Goal: Information Seeking & Learning: Learn about a topic

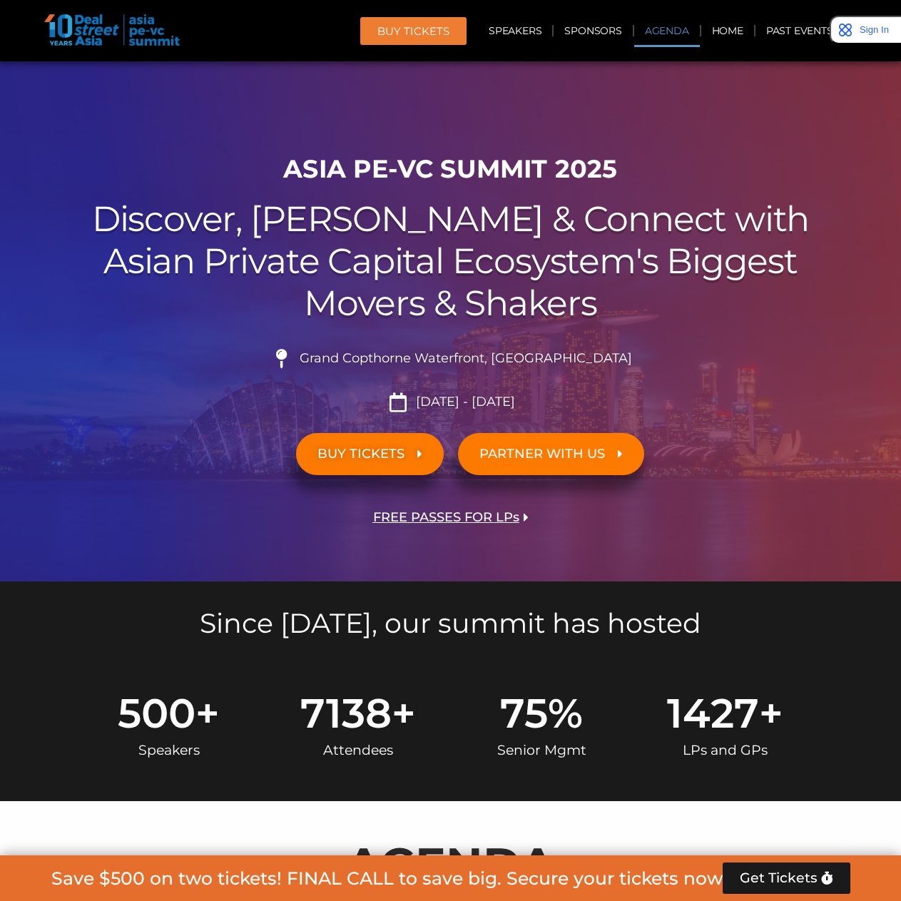
click at [653, 29] on link "Agenda" at bounding box center [667, 30] width 66 height 33
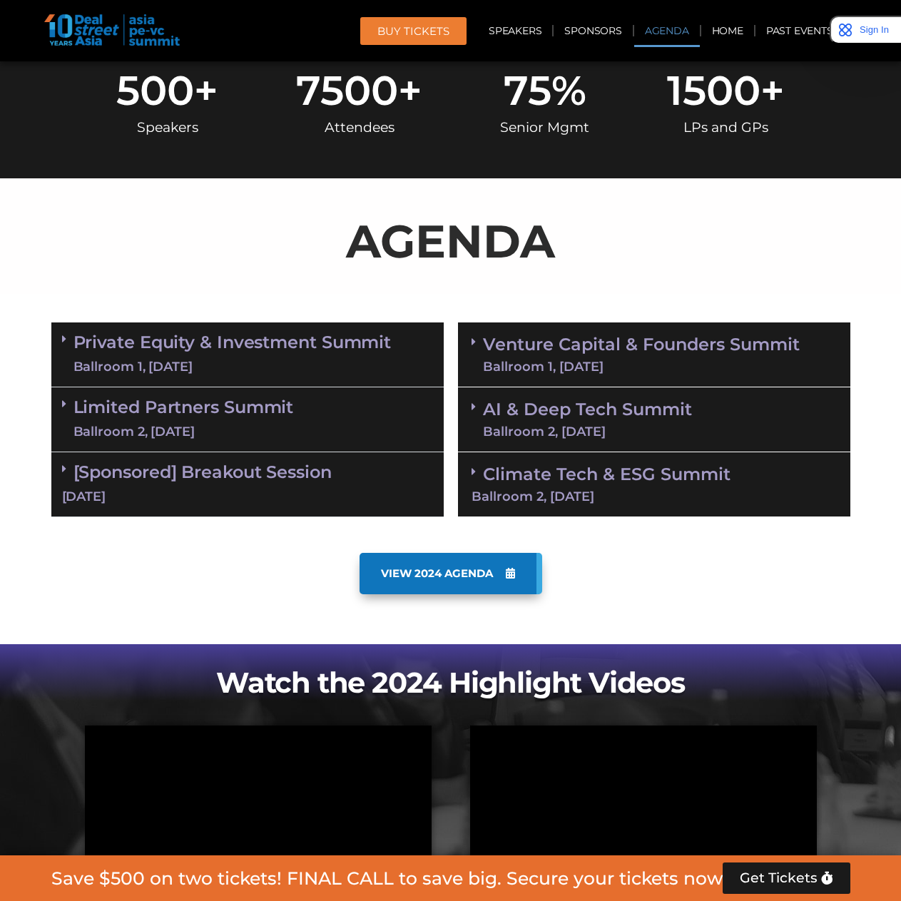
scroll to position [747, 0]
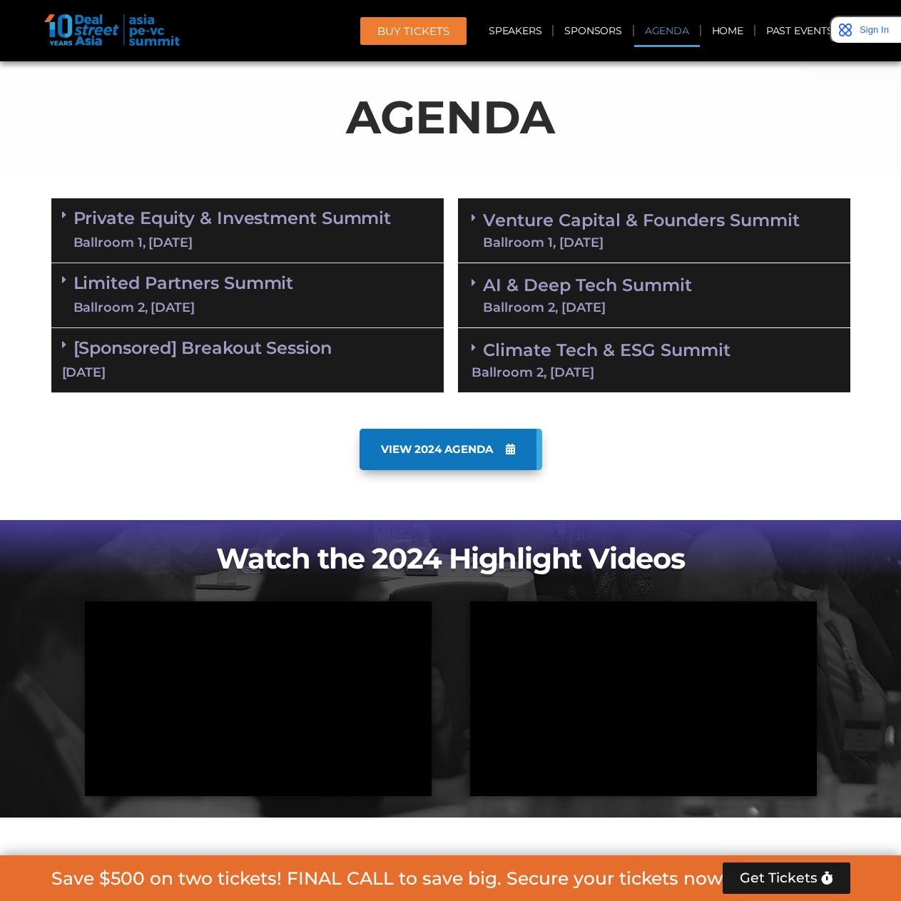
click at [454, 457] on link "VIEW 2024 AGENDA" at bounding box center [450, 449] width 183 height 41
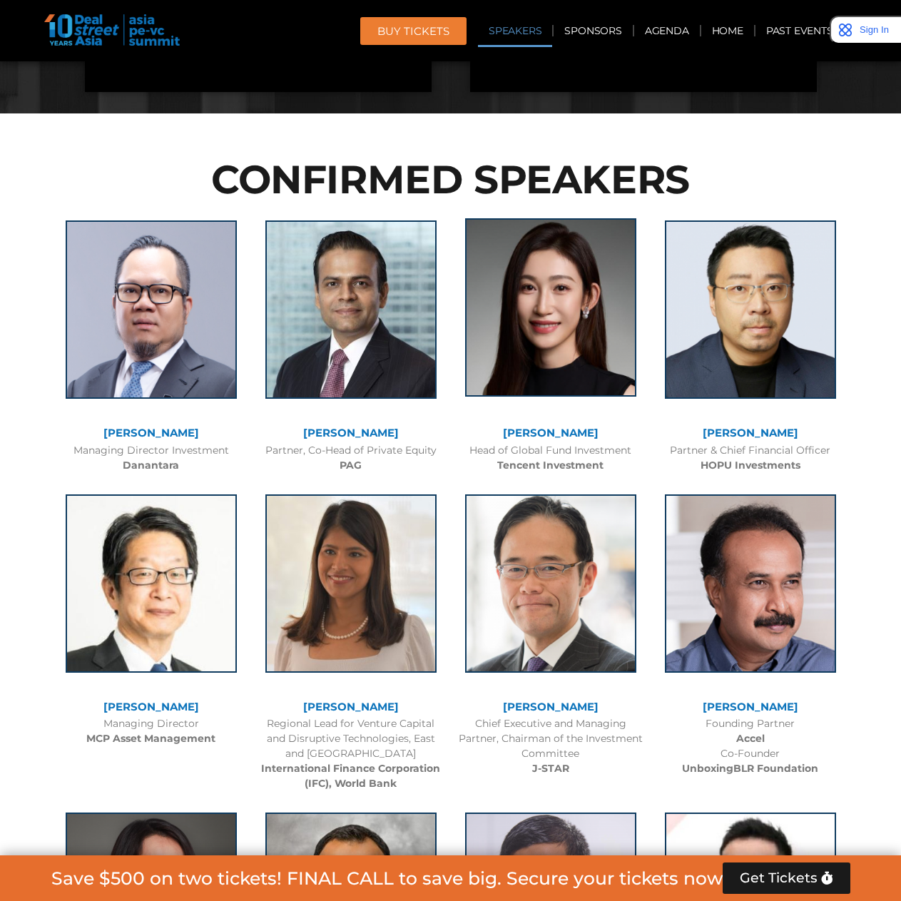
scroll to position [1460, 0]
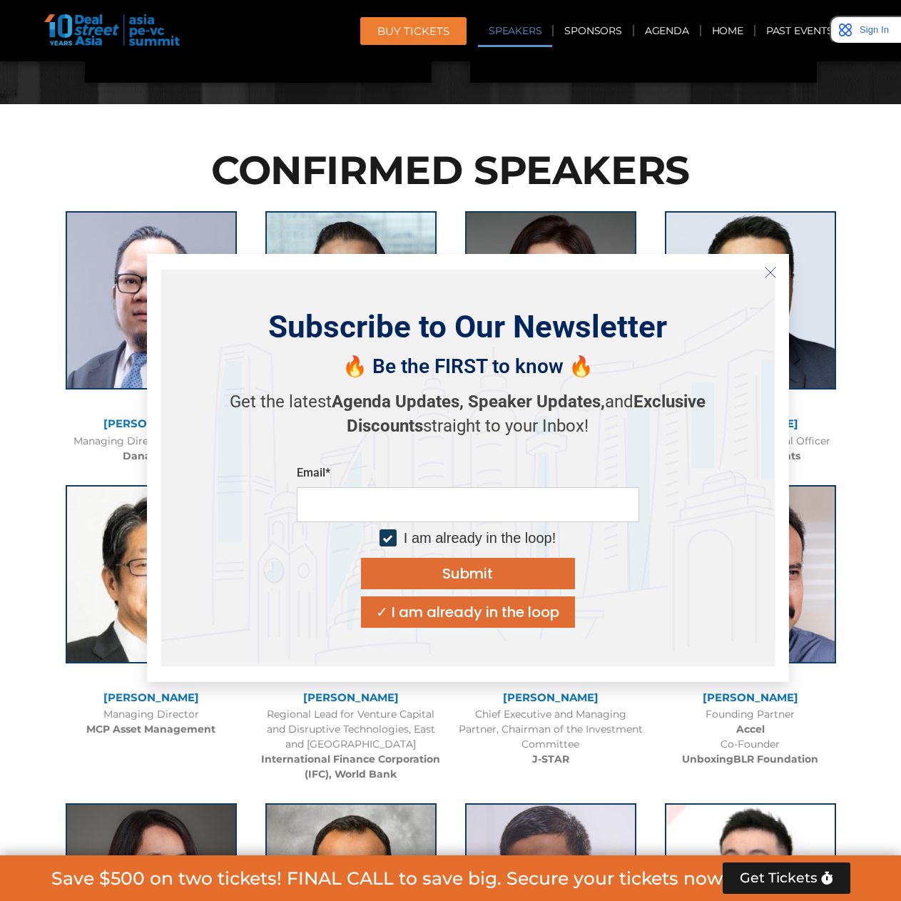
click at [767, 271] on icon "Close" at bounding box center [770, 272] width 13 height 13
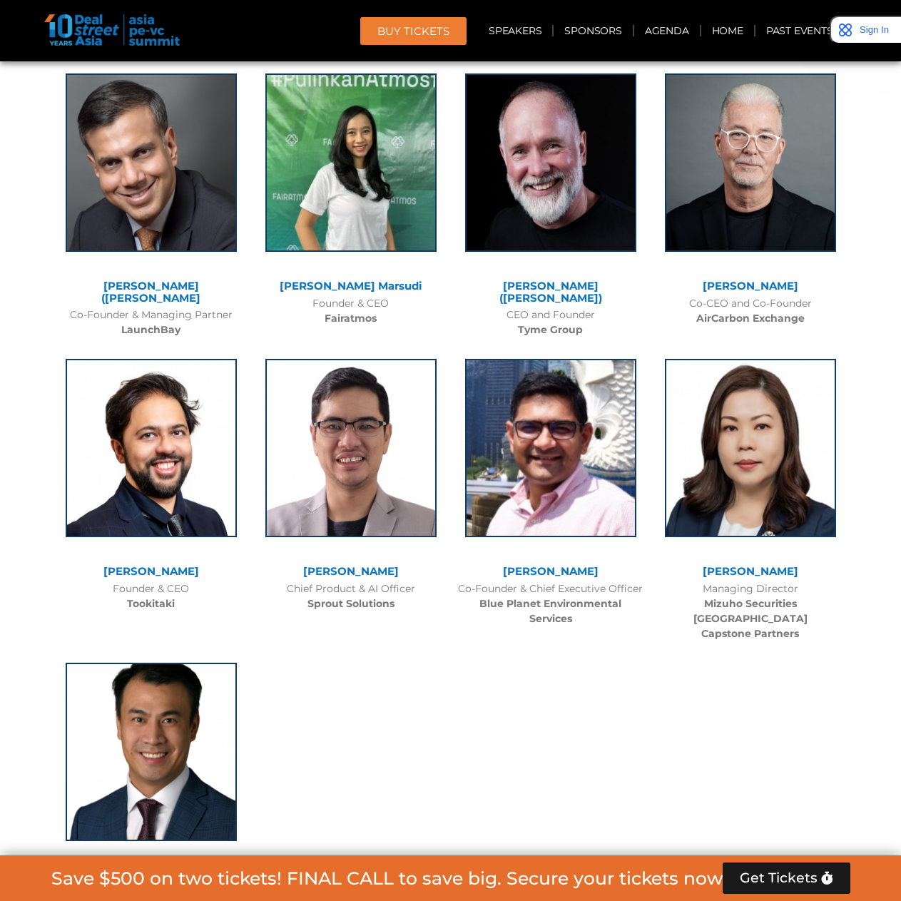
scroll to position [9804, 0]
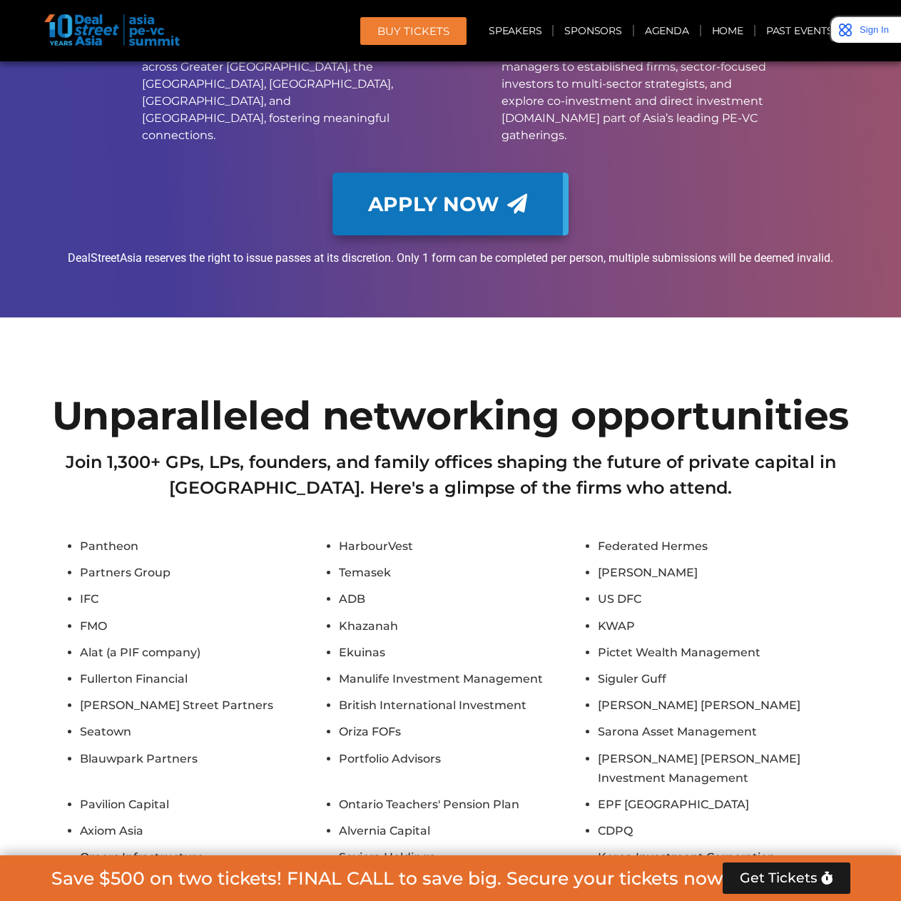
scroll to position [12039, 0]
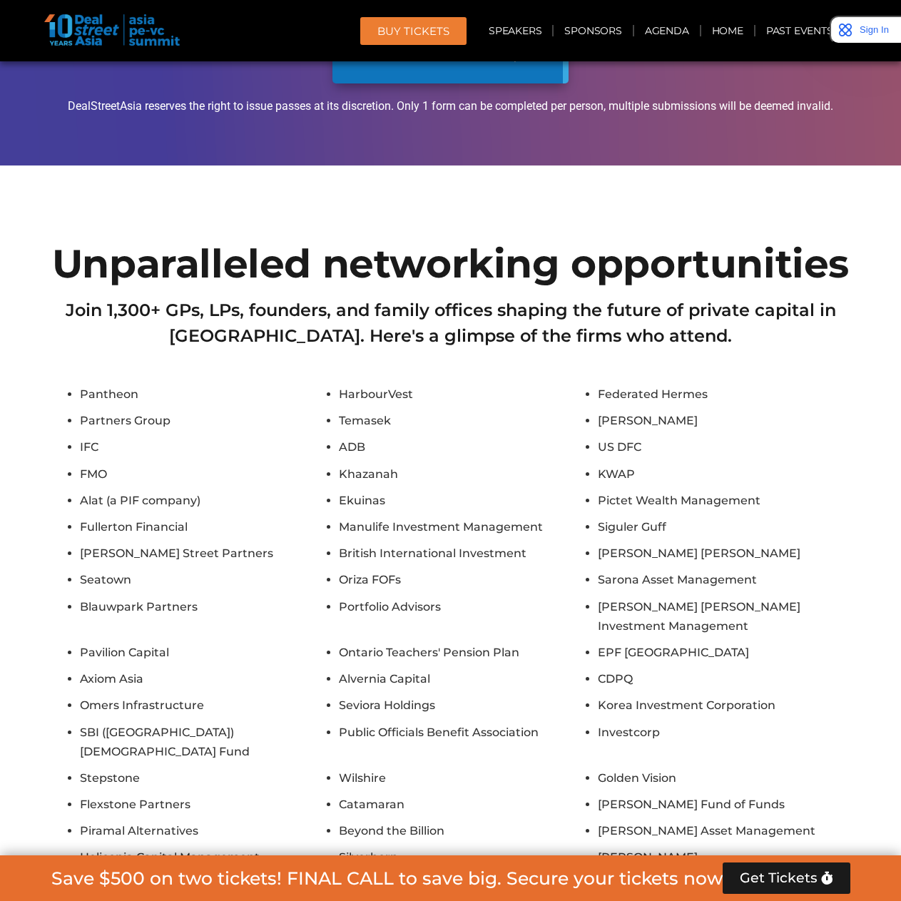
click at [582, 847] on li "Silverhorn" at bounding box center [465, 856] width 252 height 19
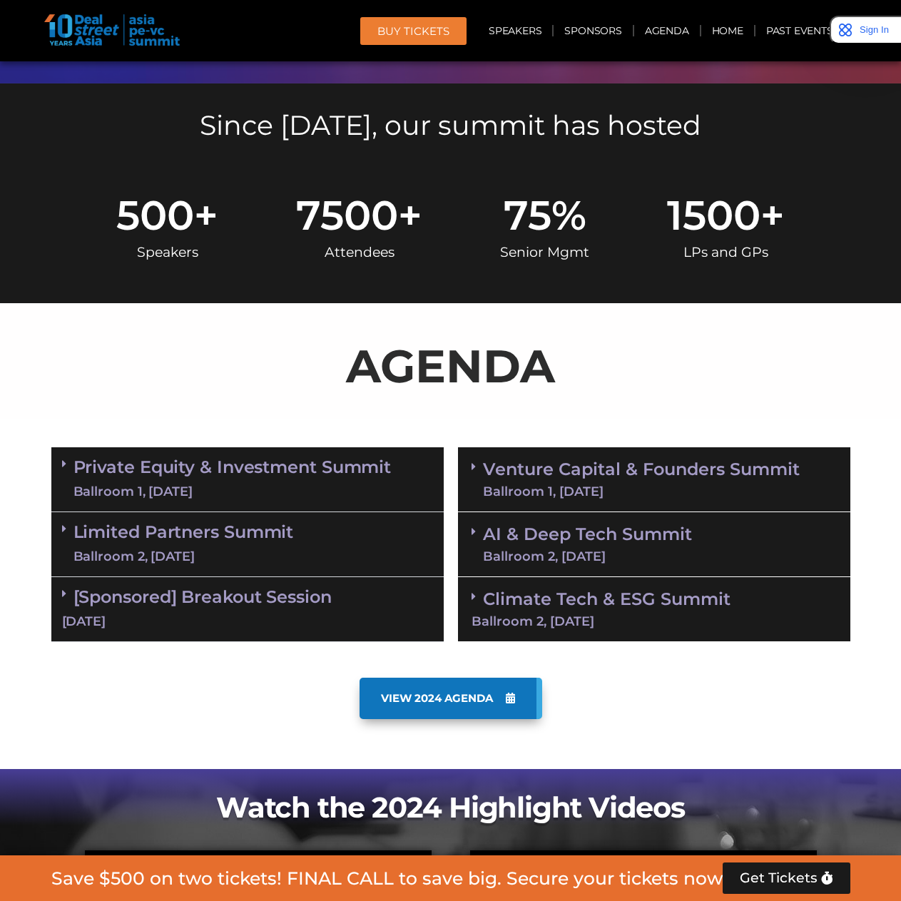
scroll to position [0, 0]
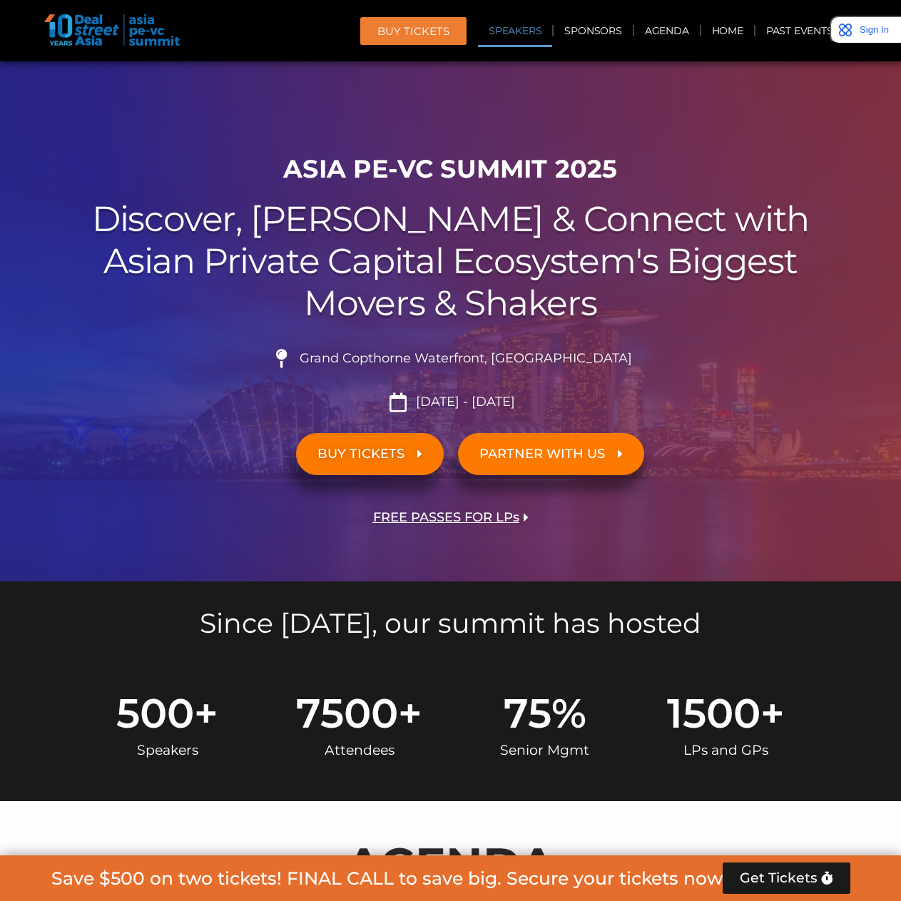
click at [524, 28] on link "Speakers" at bounding box center [515, 30] width 74 height 33
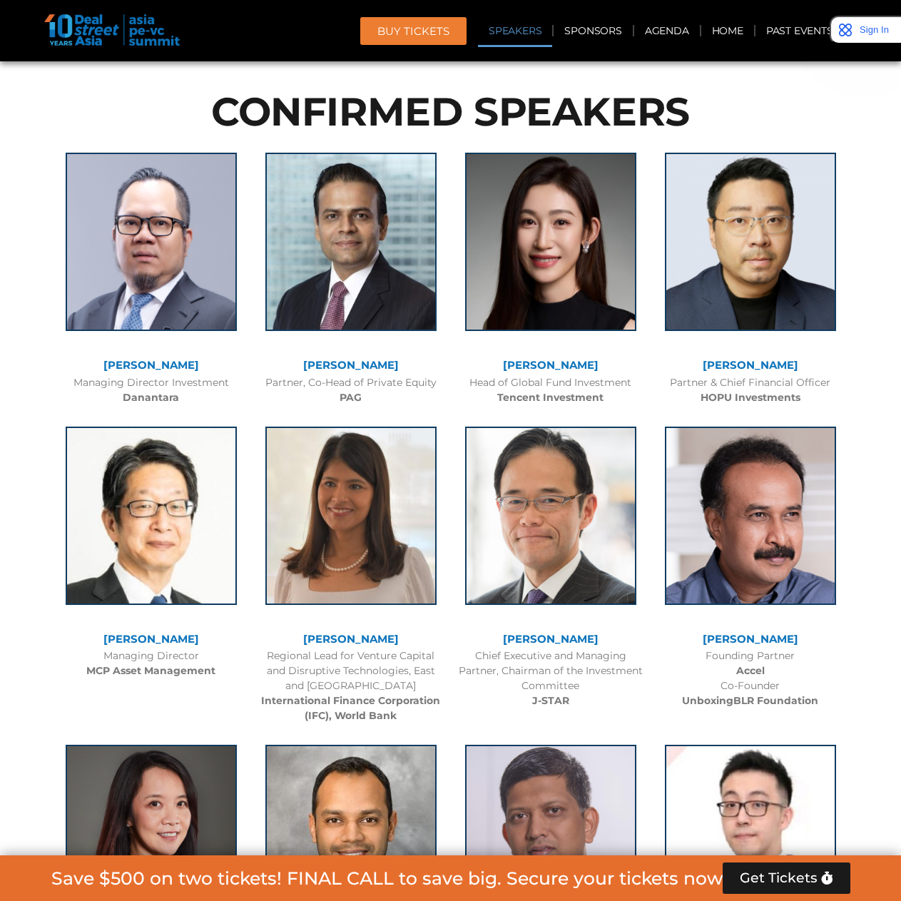
scroll to position [1549, 0]
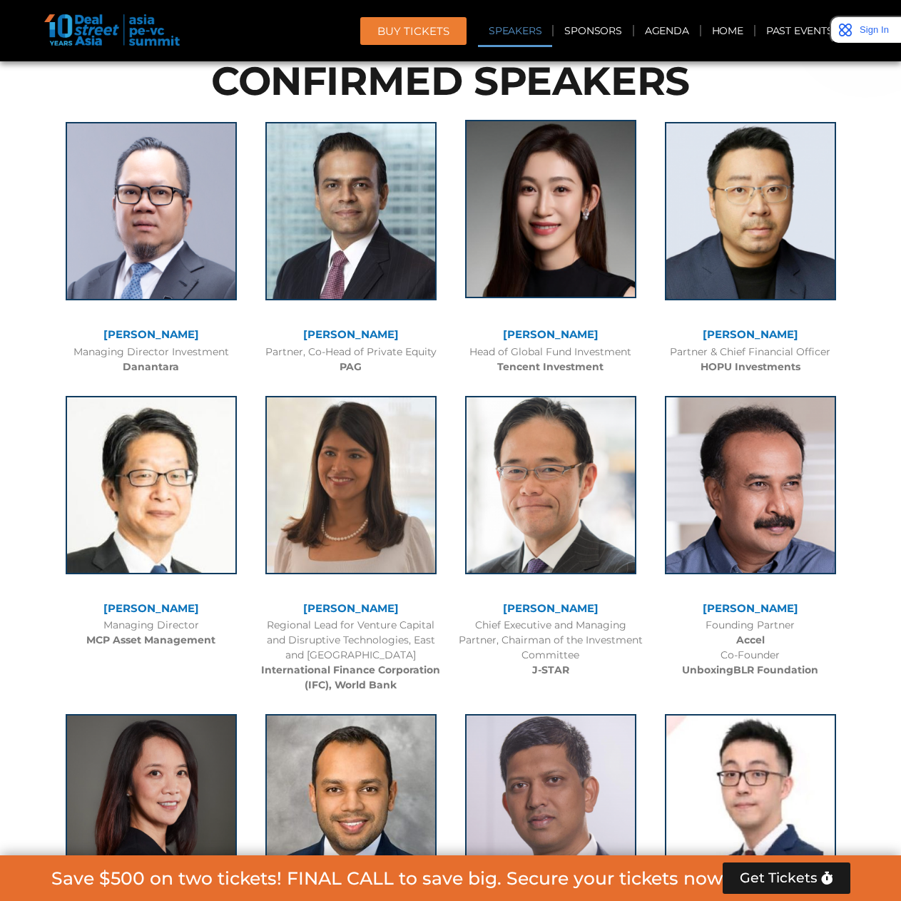
click at [560, 275] on img at bounding box center [550, 209] width 171 height 178
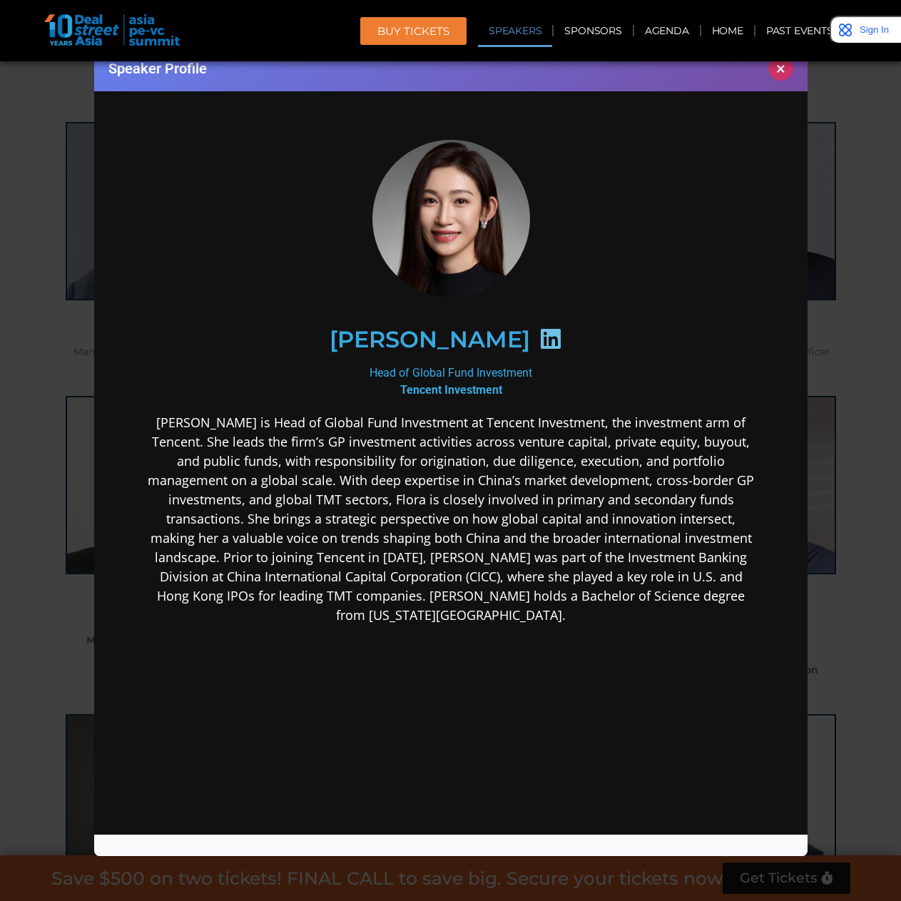
scroll to position [0, 0]
click at [538, 344] on icon at bounding box center [549, 338] width 23 height 23
click at [854, 205] on div "Speaker Profile ×" at bounding box center [450, 450] width 901 height 901
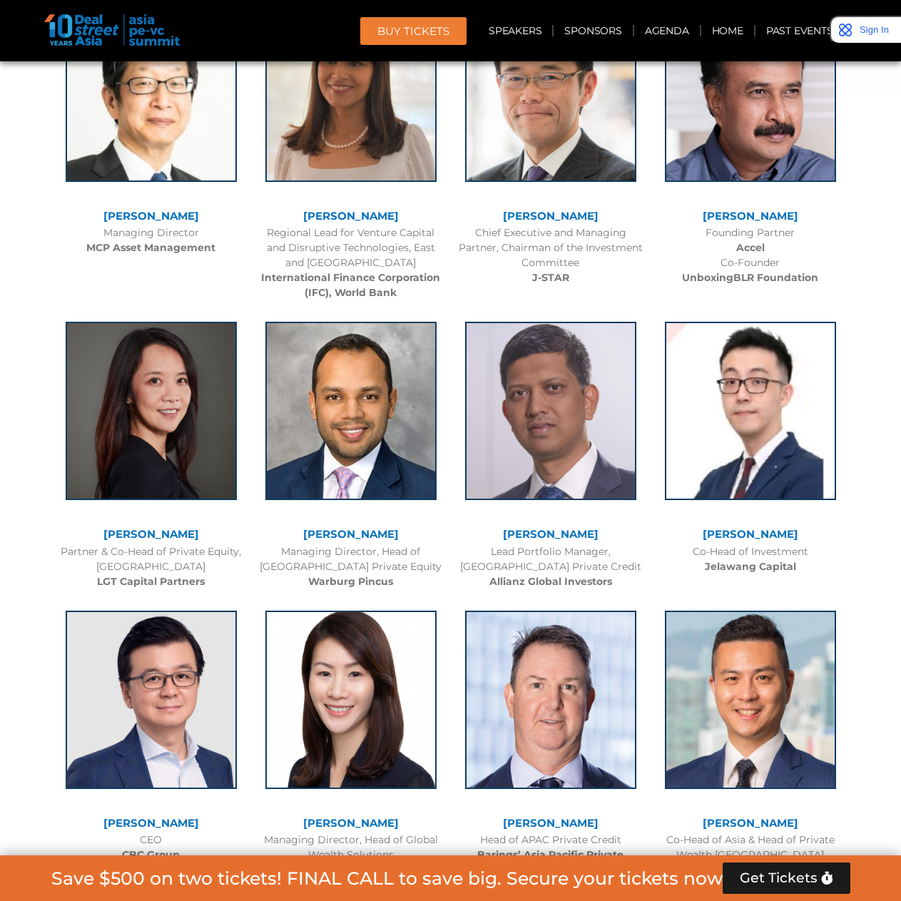
scroll to position [1977, 0]
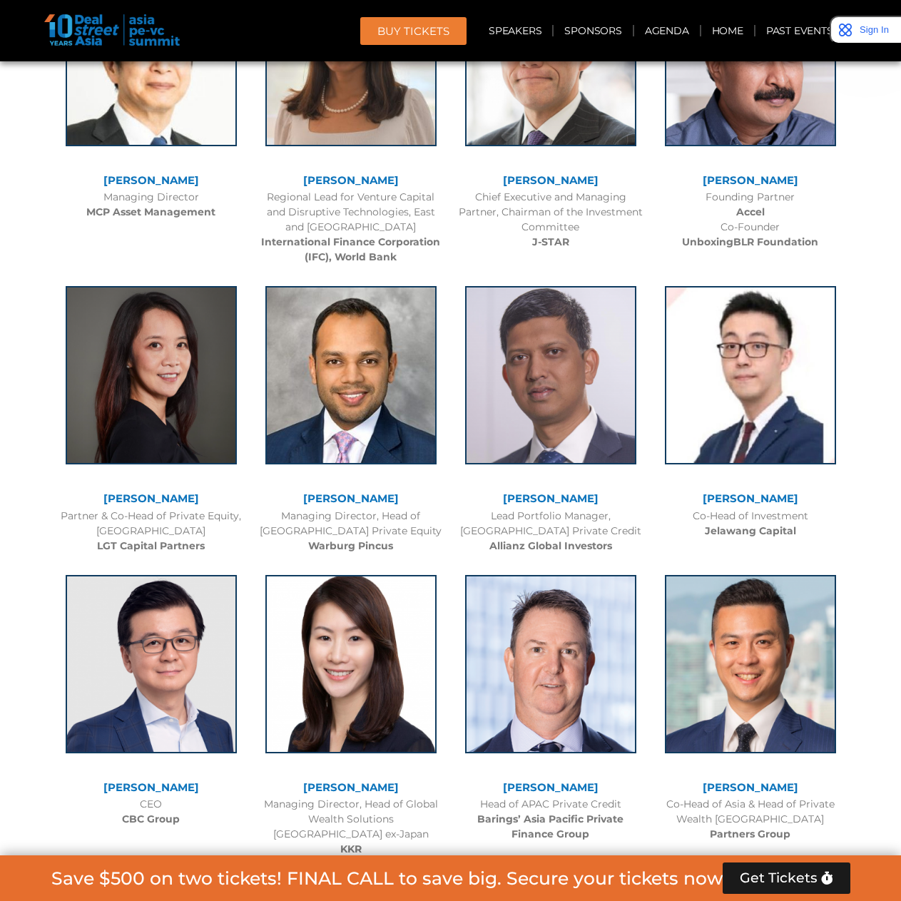
click at [777, 640] on img at bounding box center [750, 662] width 171 height 178
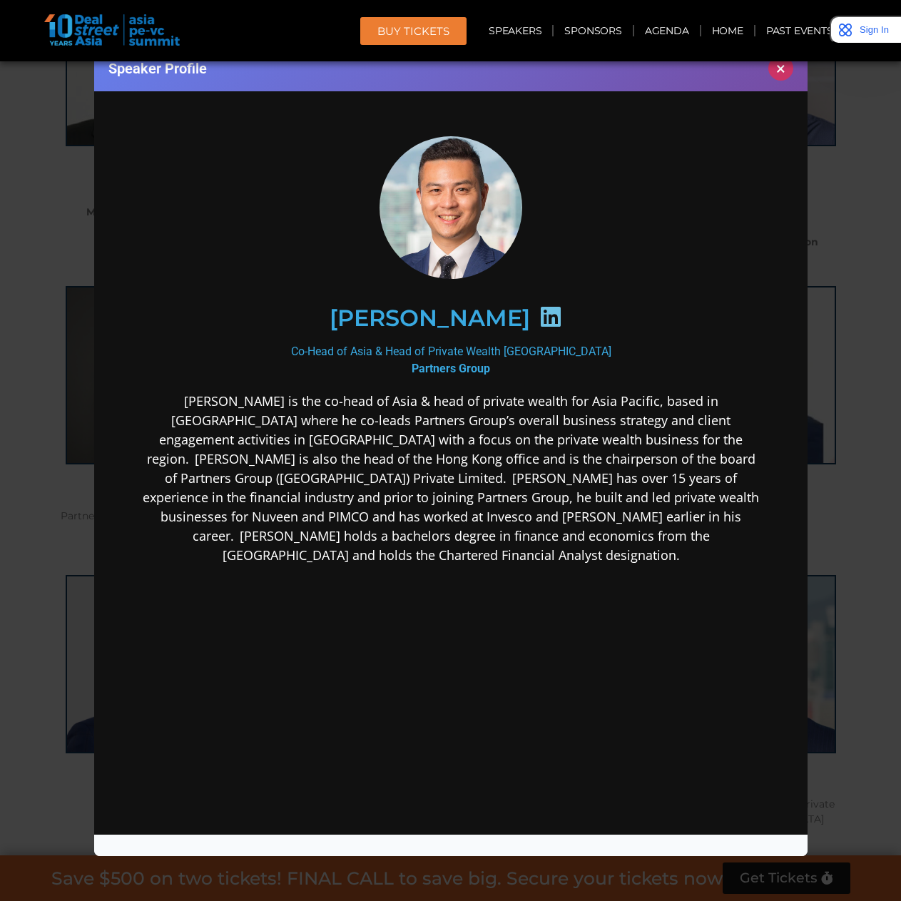
scroll to position [0, 0]
click at [776, 73] on button "×" at bounding box center [780, 68] width 25 height 25
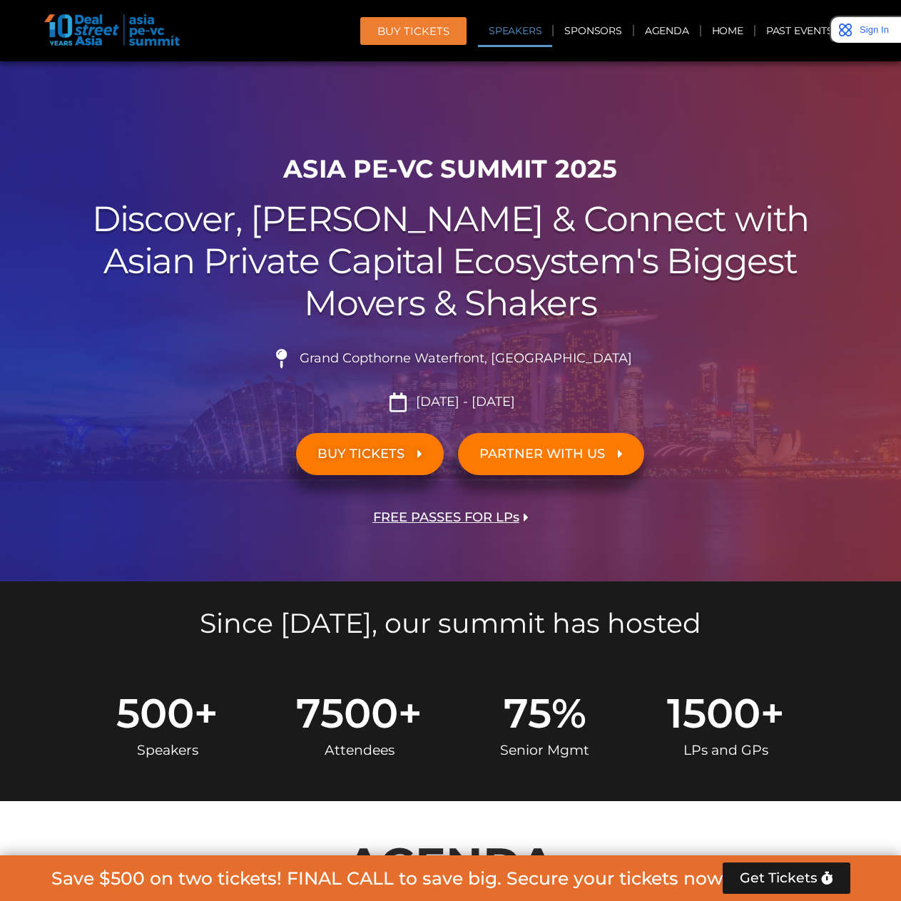
click at [527, 28] on link "Speakers" at bounding box center [515, 30] width 74 height 33
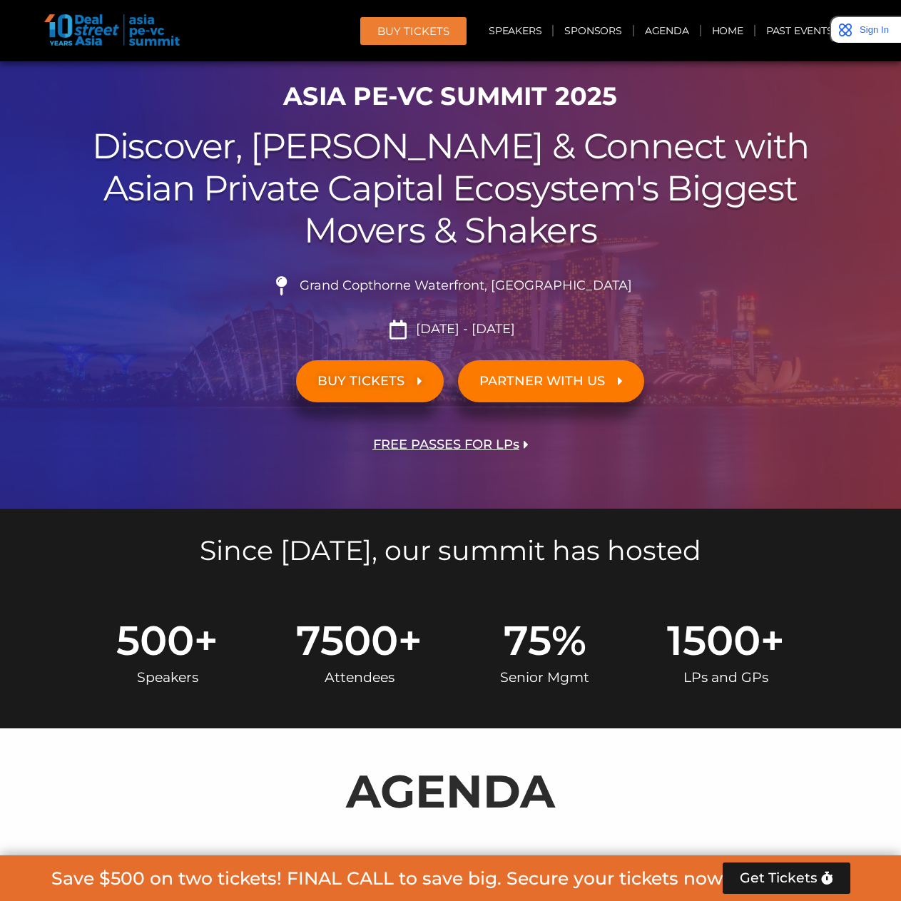
scroll to position [347, 0]
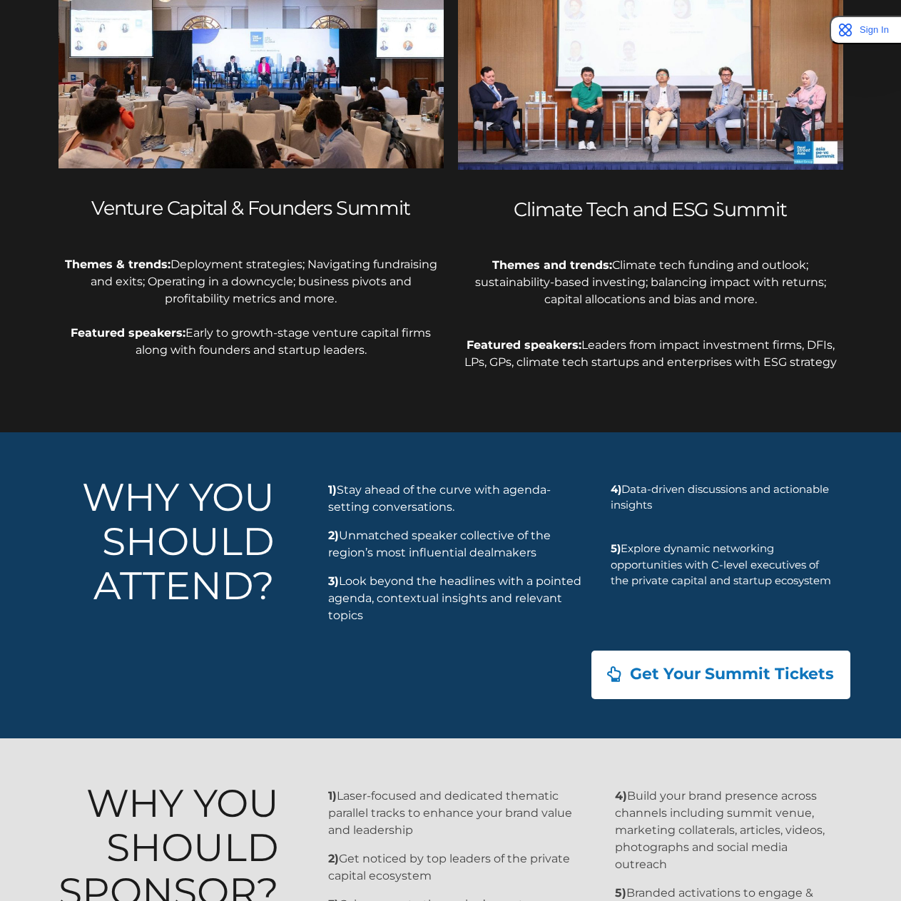
scroll to position [1034, 0]
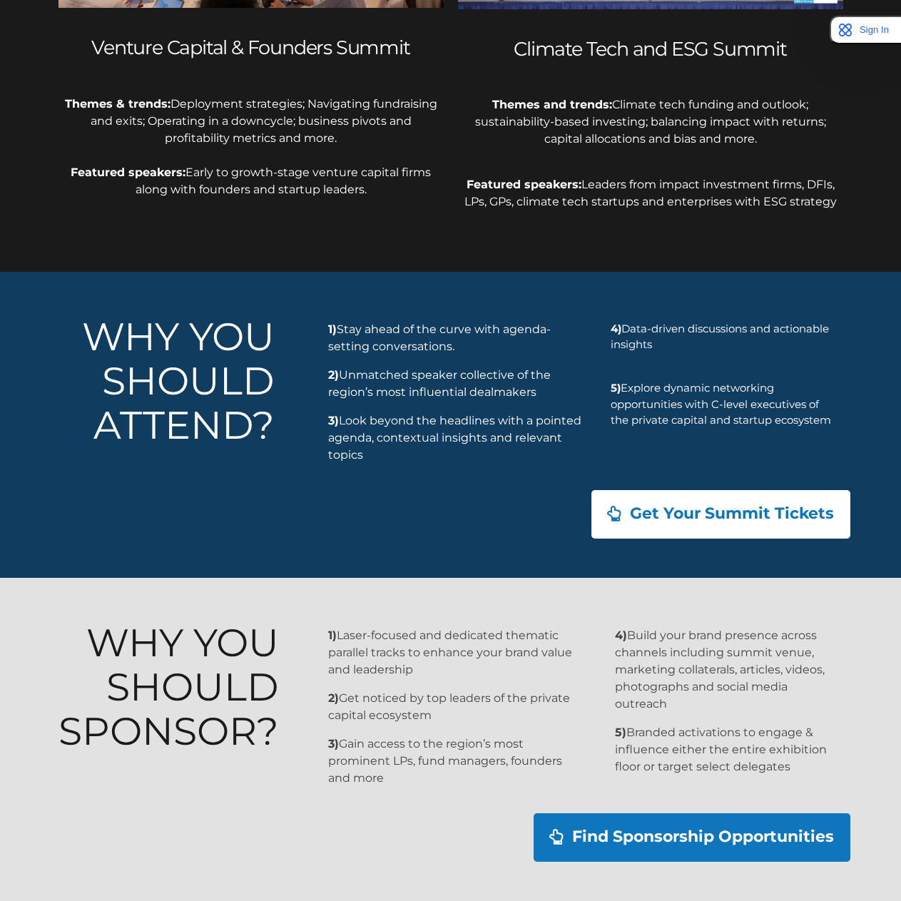
click at [377, 542] on div "Get Your Summit Tickets" at bounding box center [450, 526] width 799 height 88
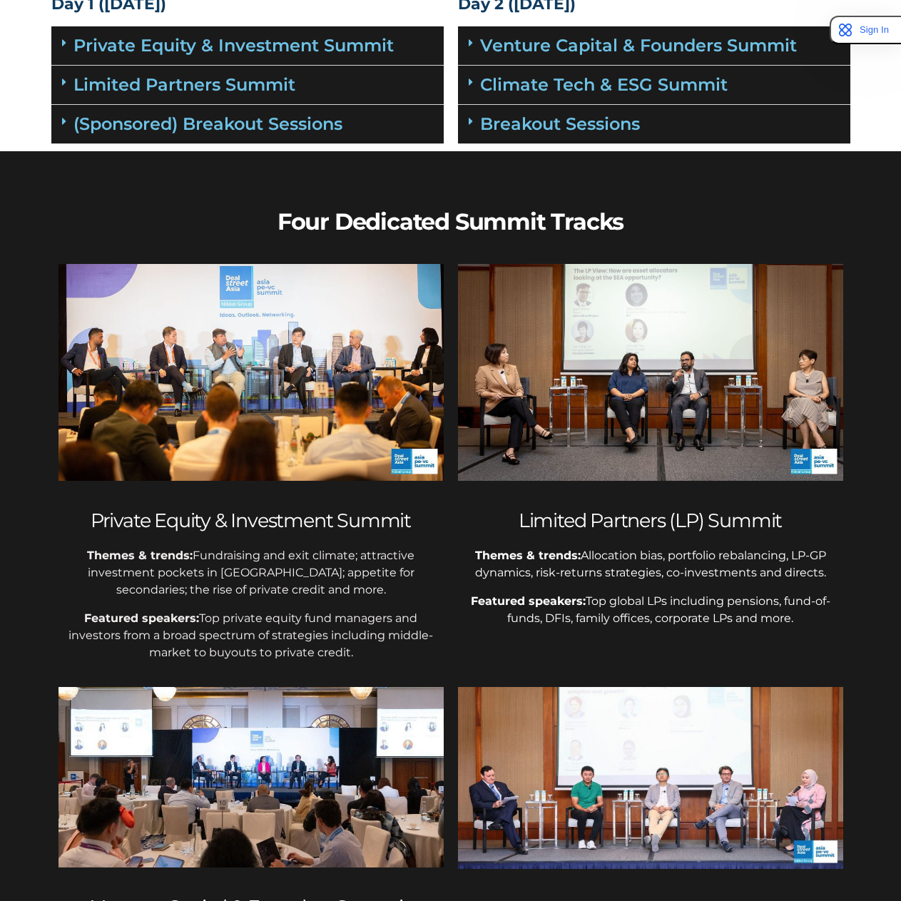
scroll to position [0, 0]
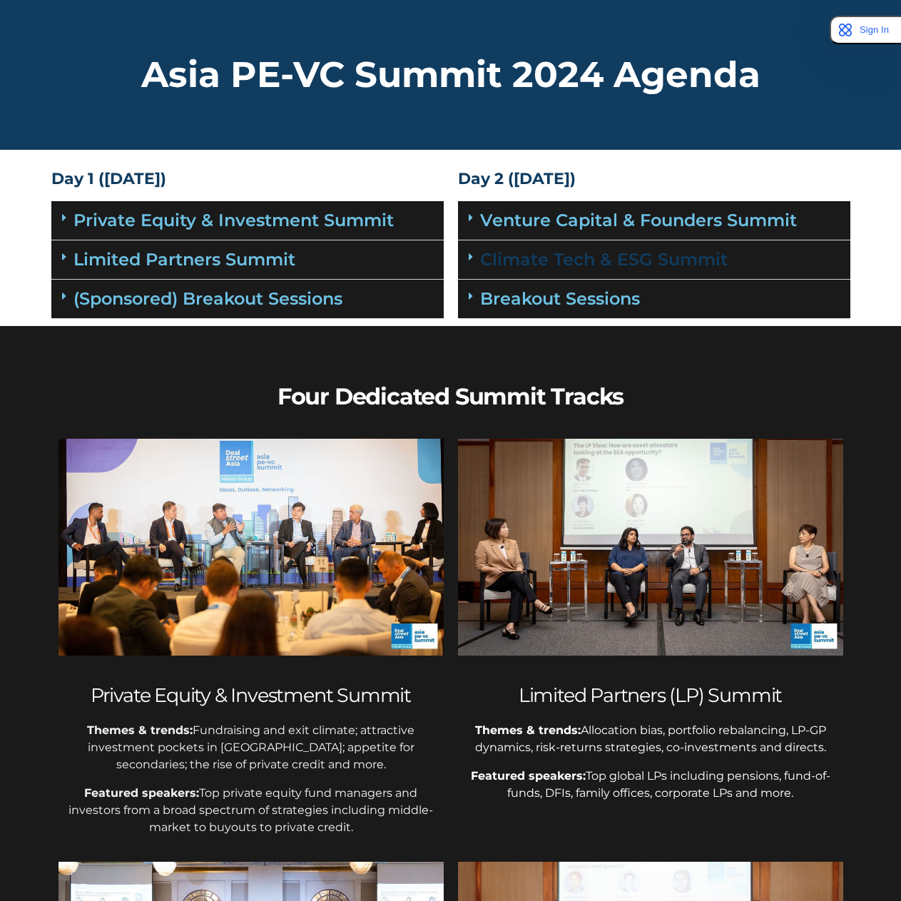
click at [608, 257] on link "Climate Tech & ESG Summit" at bounding box center [603, 259] width 247 height 21
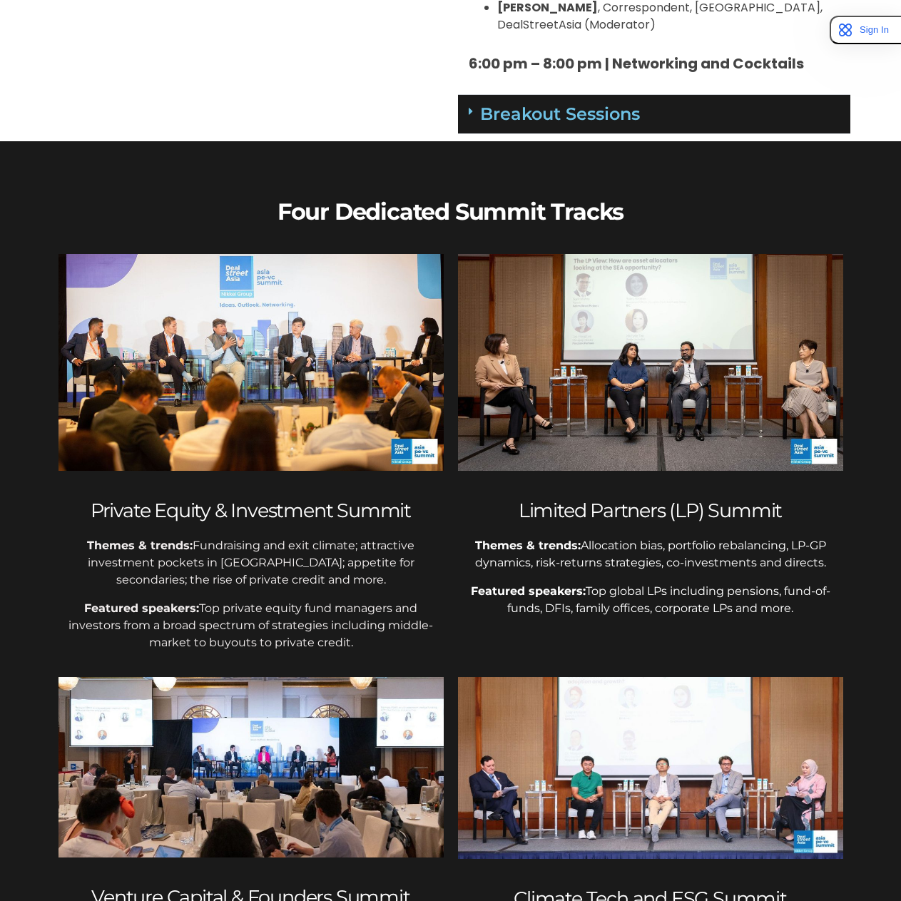
scroll to position [1783, 0]
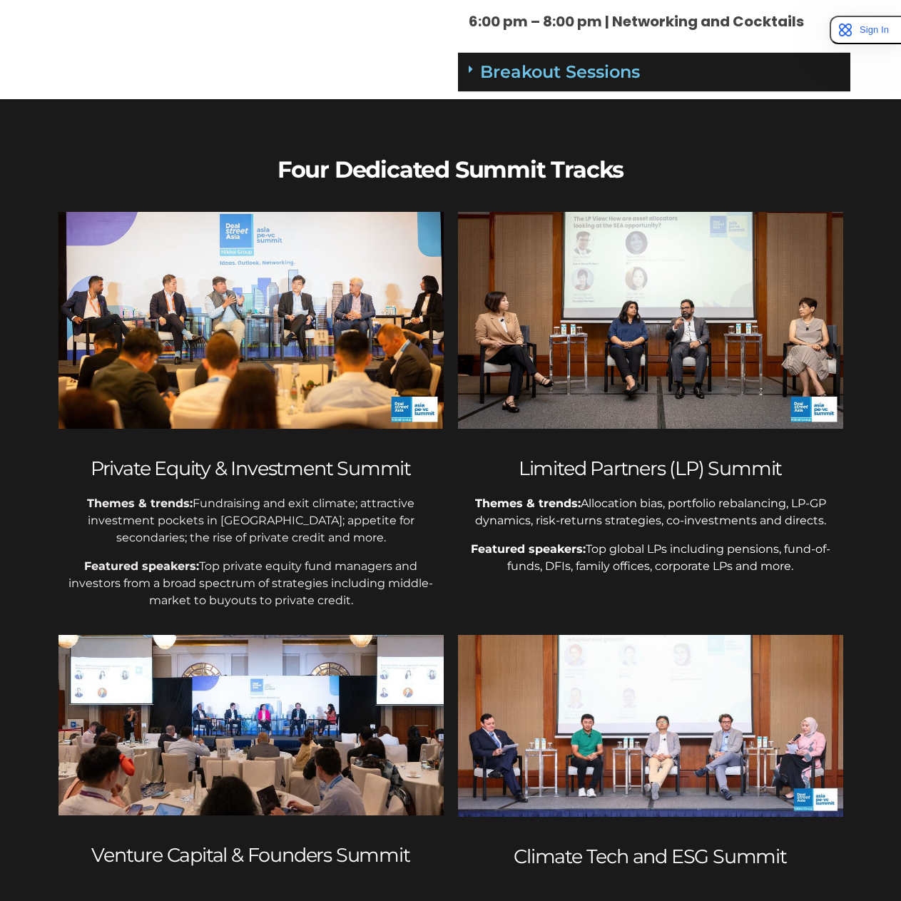
drag, startPoint x: 255, startPoint y: 418, endPoint x: 279, endPoint y: 416, distance: 23.6
click at [255, 418] on div "Private Equity & Investment Summit Themes & trends: Fundraising and exit climat…" at bounding box center [250, 416] width 399 height 422
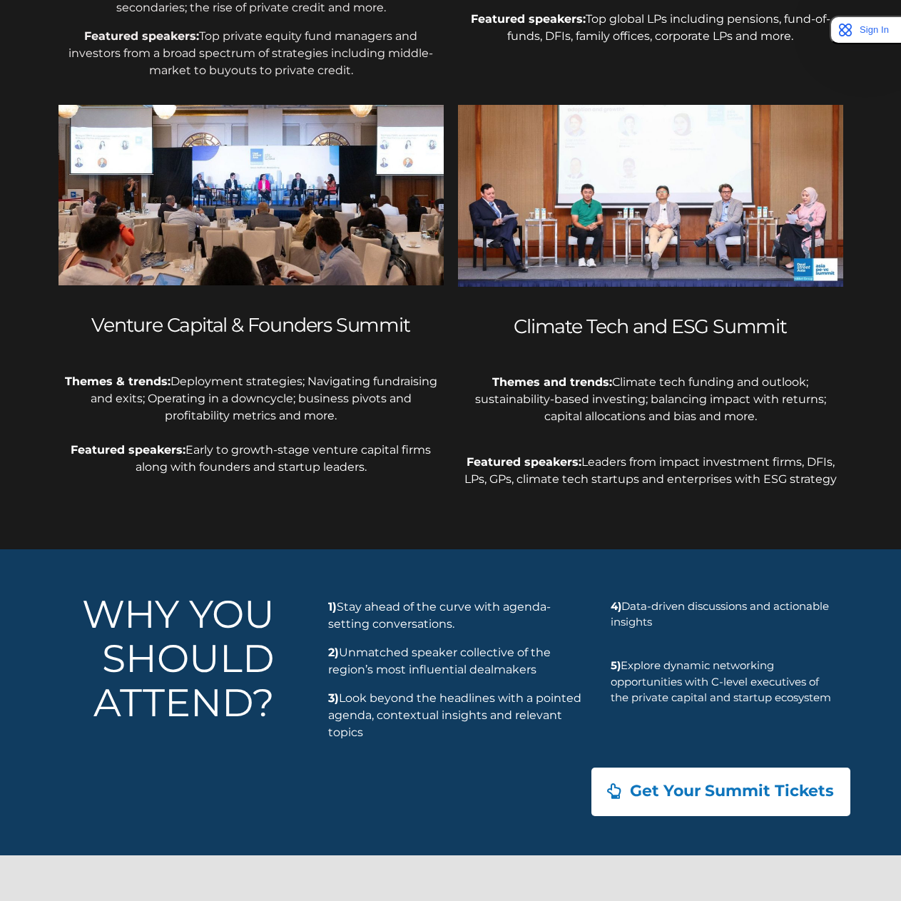
scroll to position [2522, 0]
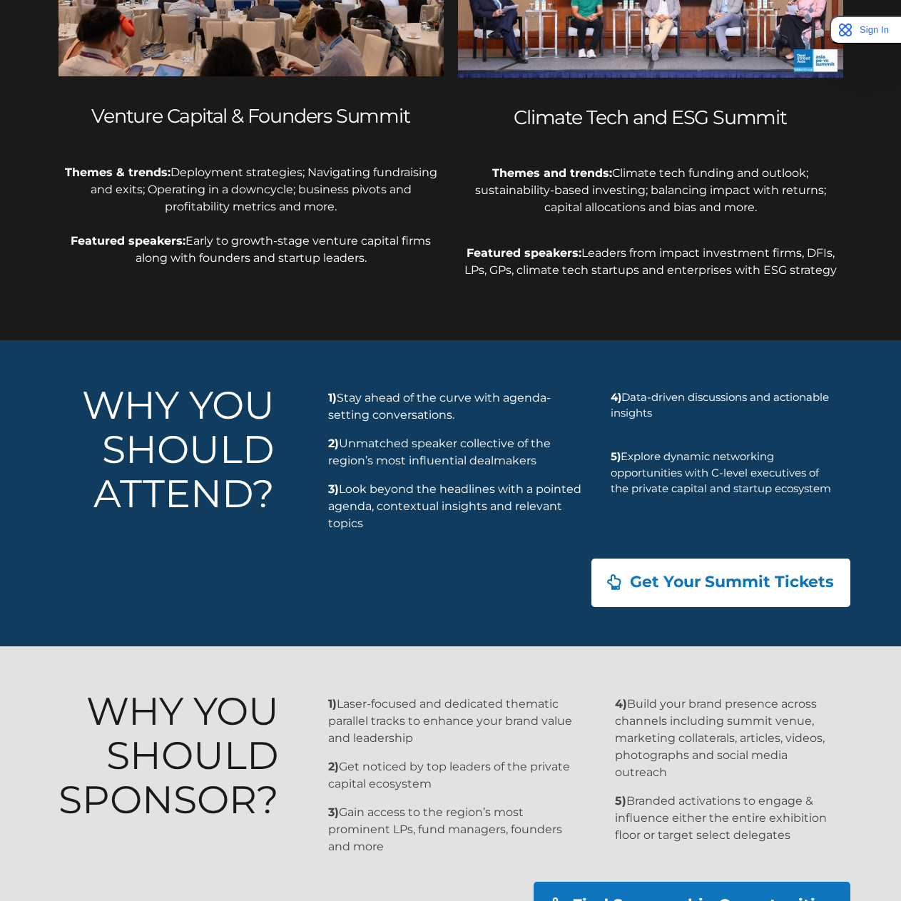
click at [364, 646] on div at bounding box center [450, 807] width 901 height 323
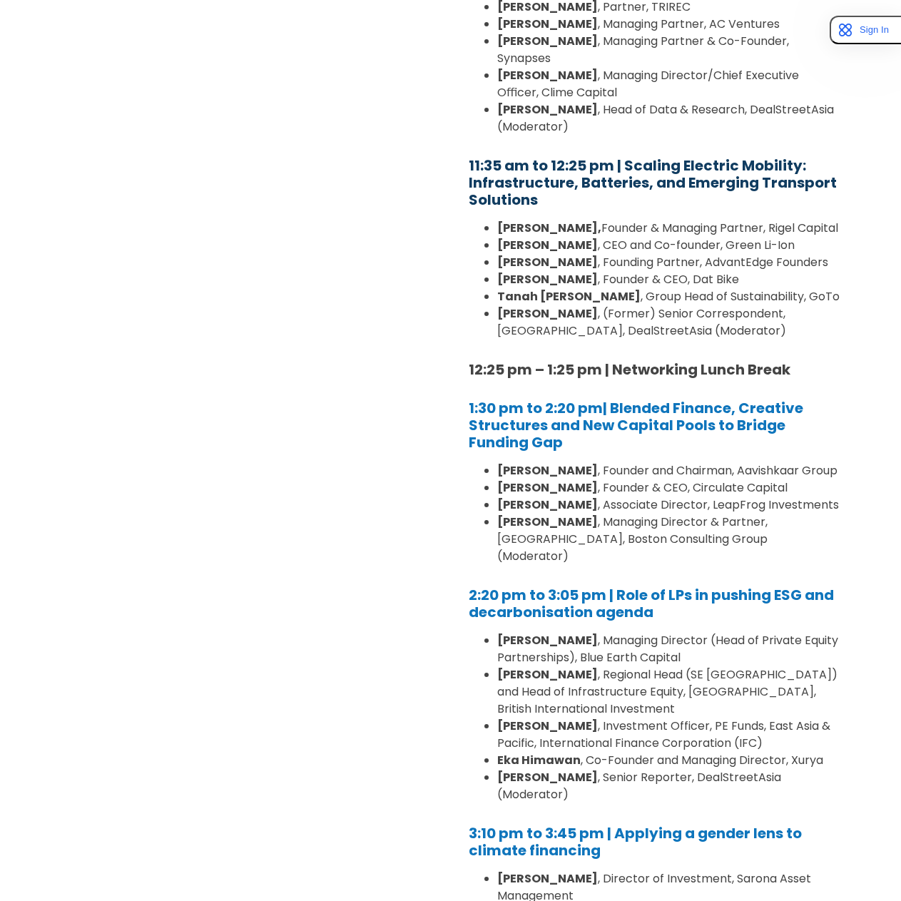
scroll to position [0, 0]
